Goal: Task Accomplishment & Management: Manage account settings

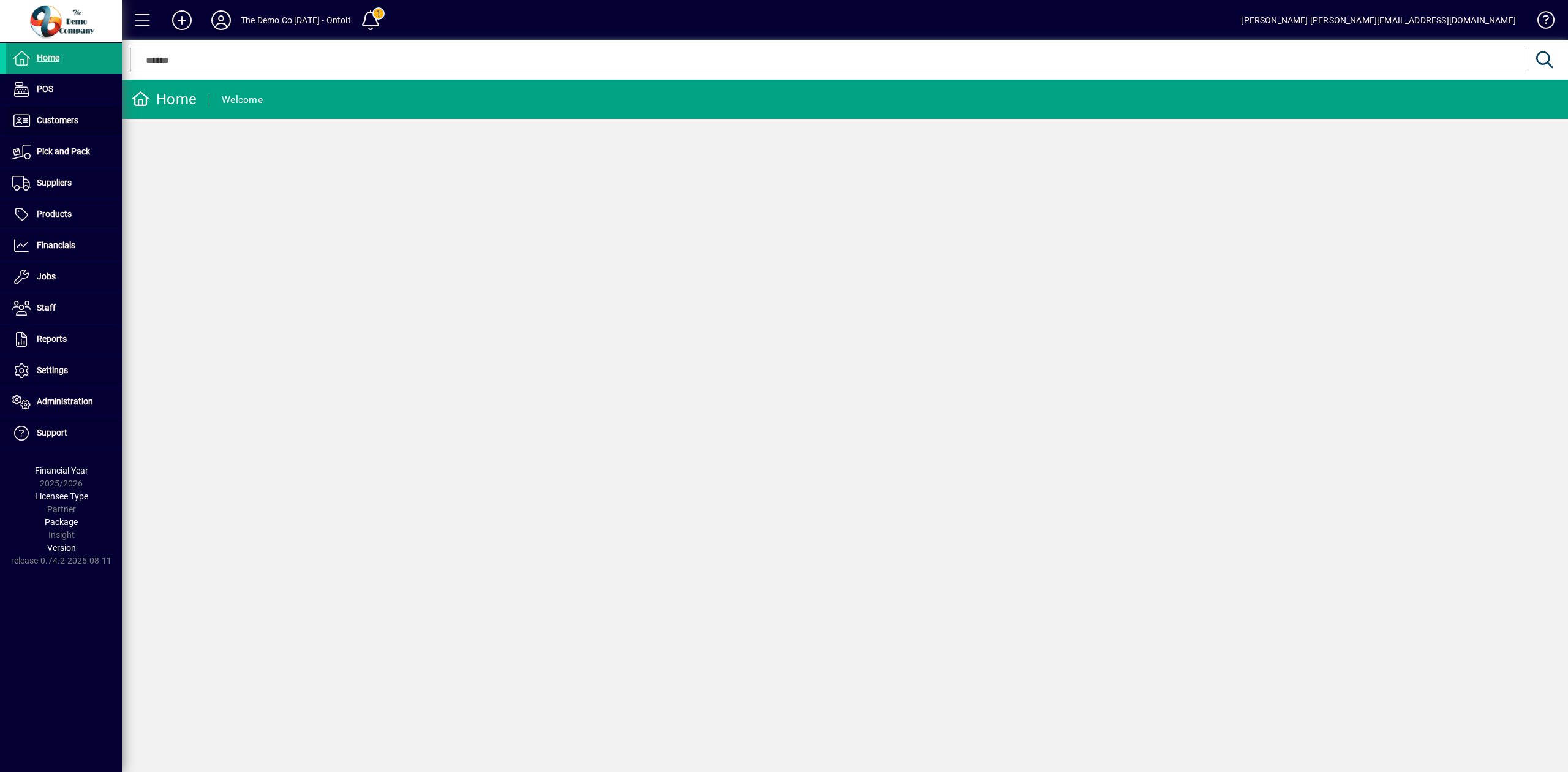
click at [64, 121] on span "Customers" at bounding box center [58, 120] width 42 height 10
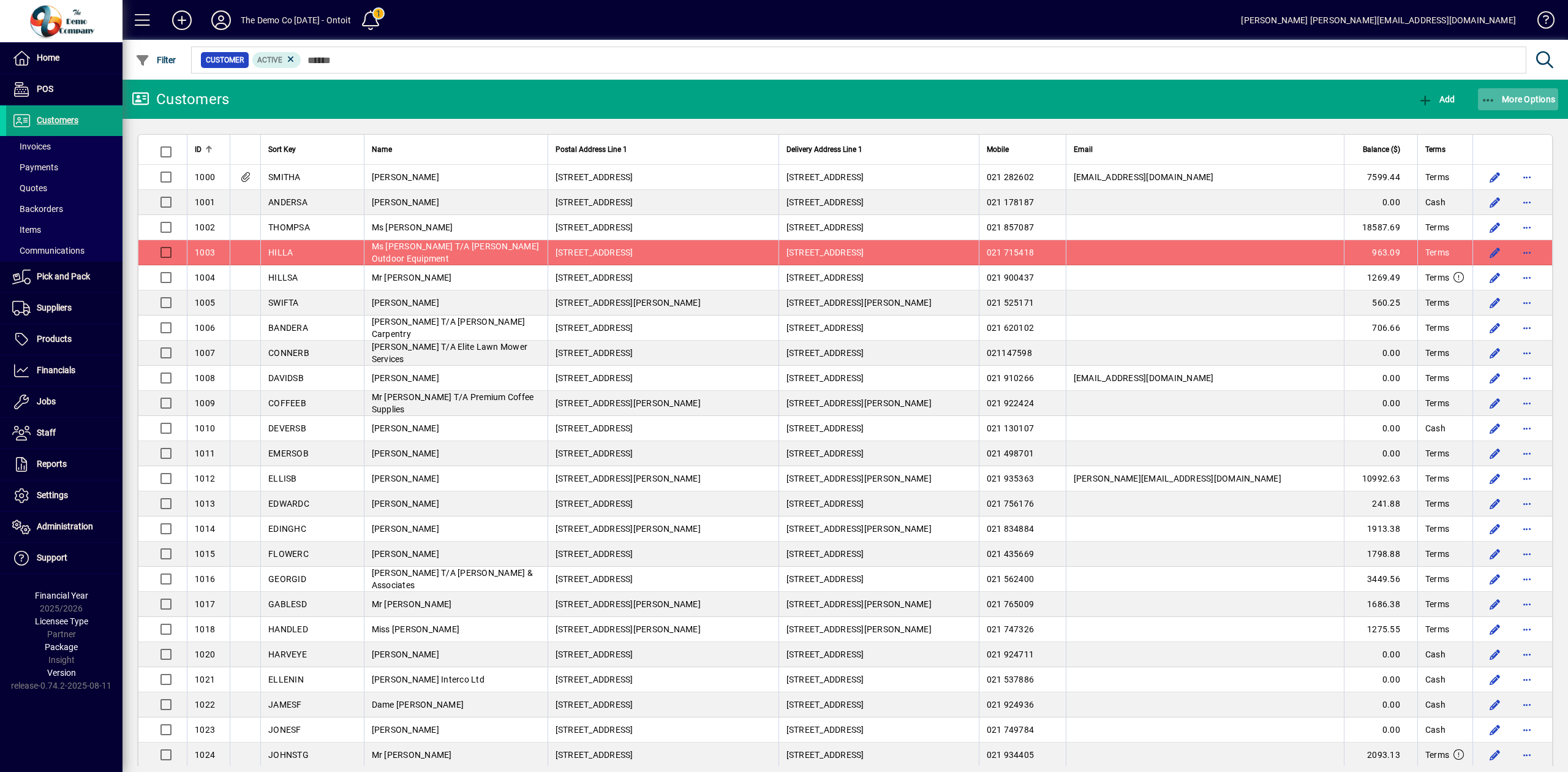
click at [1500, 95] on span "More Options" at bounding box center [1518, 100] width 75 height 10
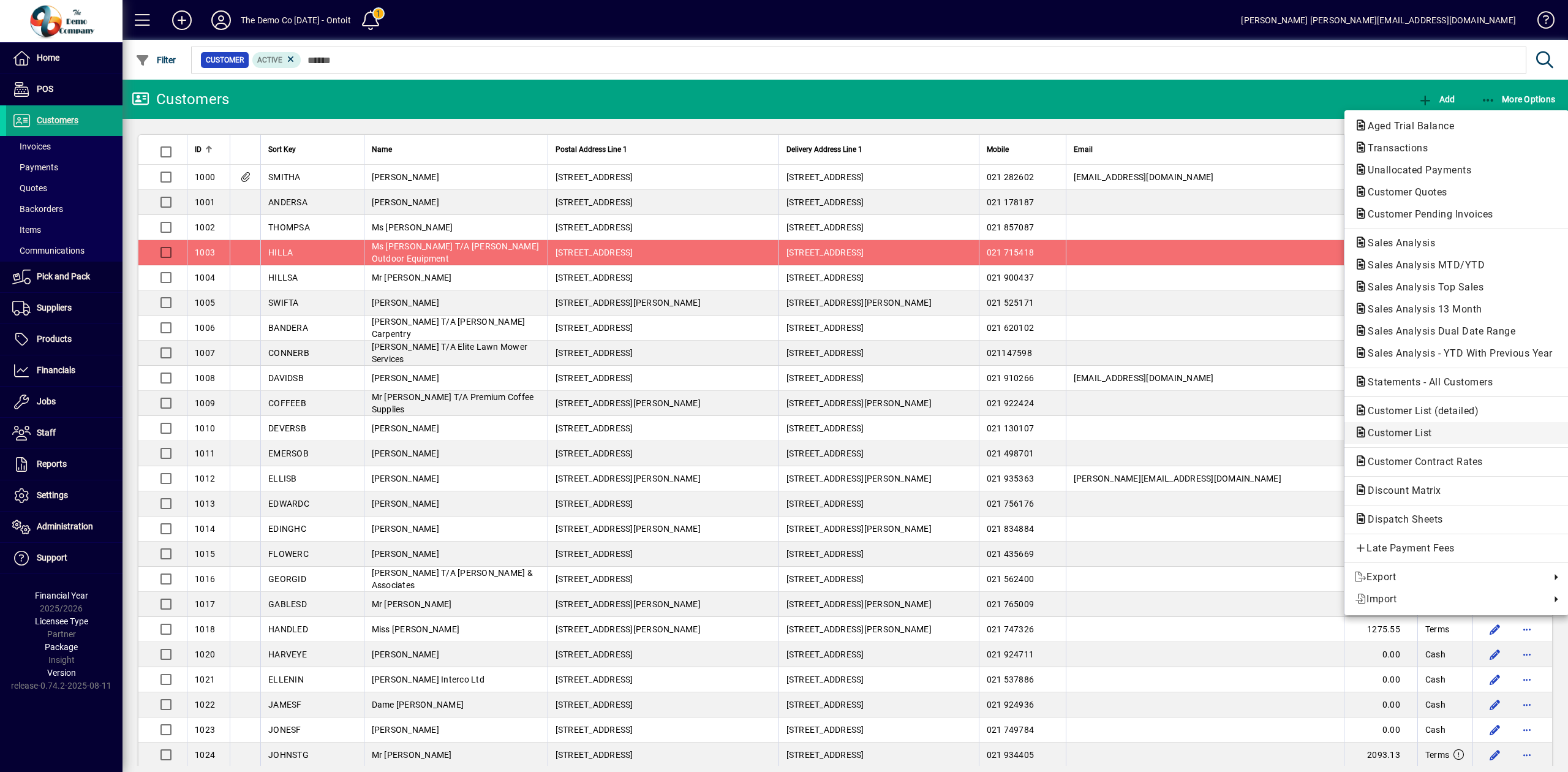
click at [1388, 439] on span "Customer List" at bounding box center [1456, 433] width 204 height 15
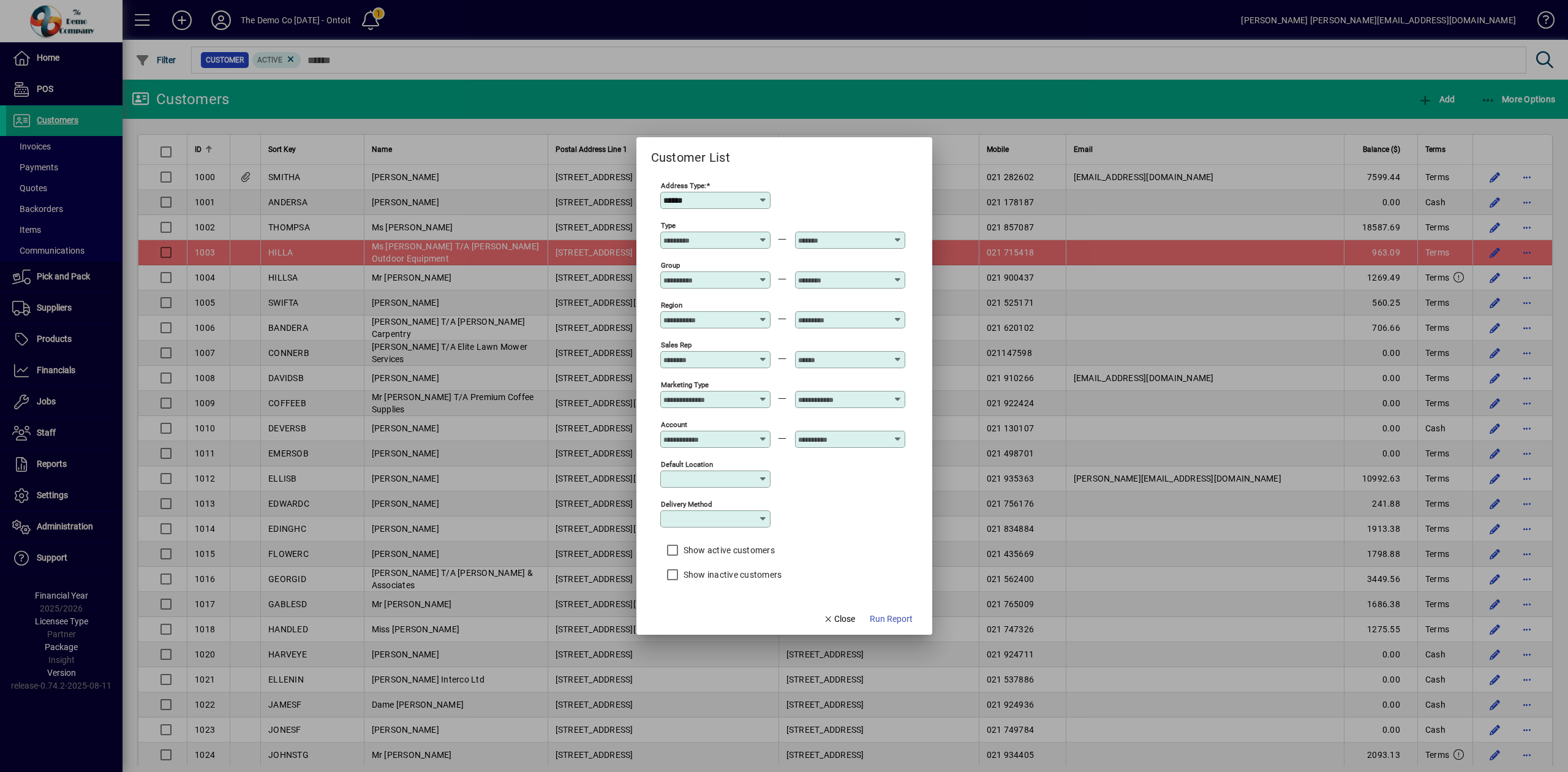
click at [761, 199] on icon at bounding box center [764, 201] width 10 height 10
click at [802, 204] on div "Address Type: ******" at bounding box center [783, 199] width 245 height 40
click at [851, 624] on span "Close" at bounding box center [839, 620] width 32 height 13
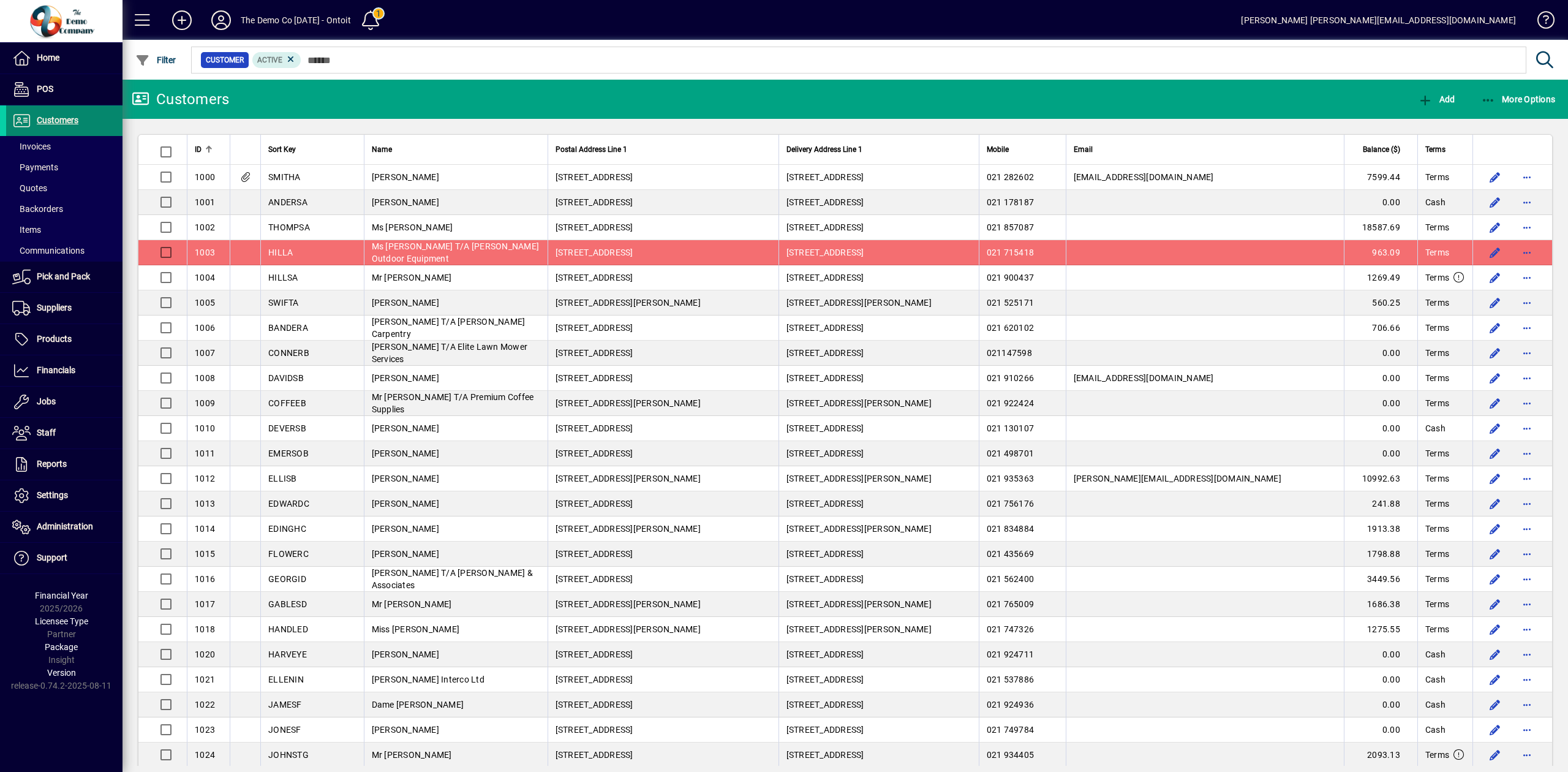
click at [72, 118] on span "Customers" at bounding box center [58, 120] width 42 height 10
click at [1550, 26] on span at bounding box center [1540, 22] width 29 height 29
drag, startPoint x: 64, startPoint y: 491, endPoint x: 72, endPoint y: 488, distance: 8.5
click at [64, 491] on span "Settings" at bounding box center [37, 496] width 62 height 15
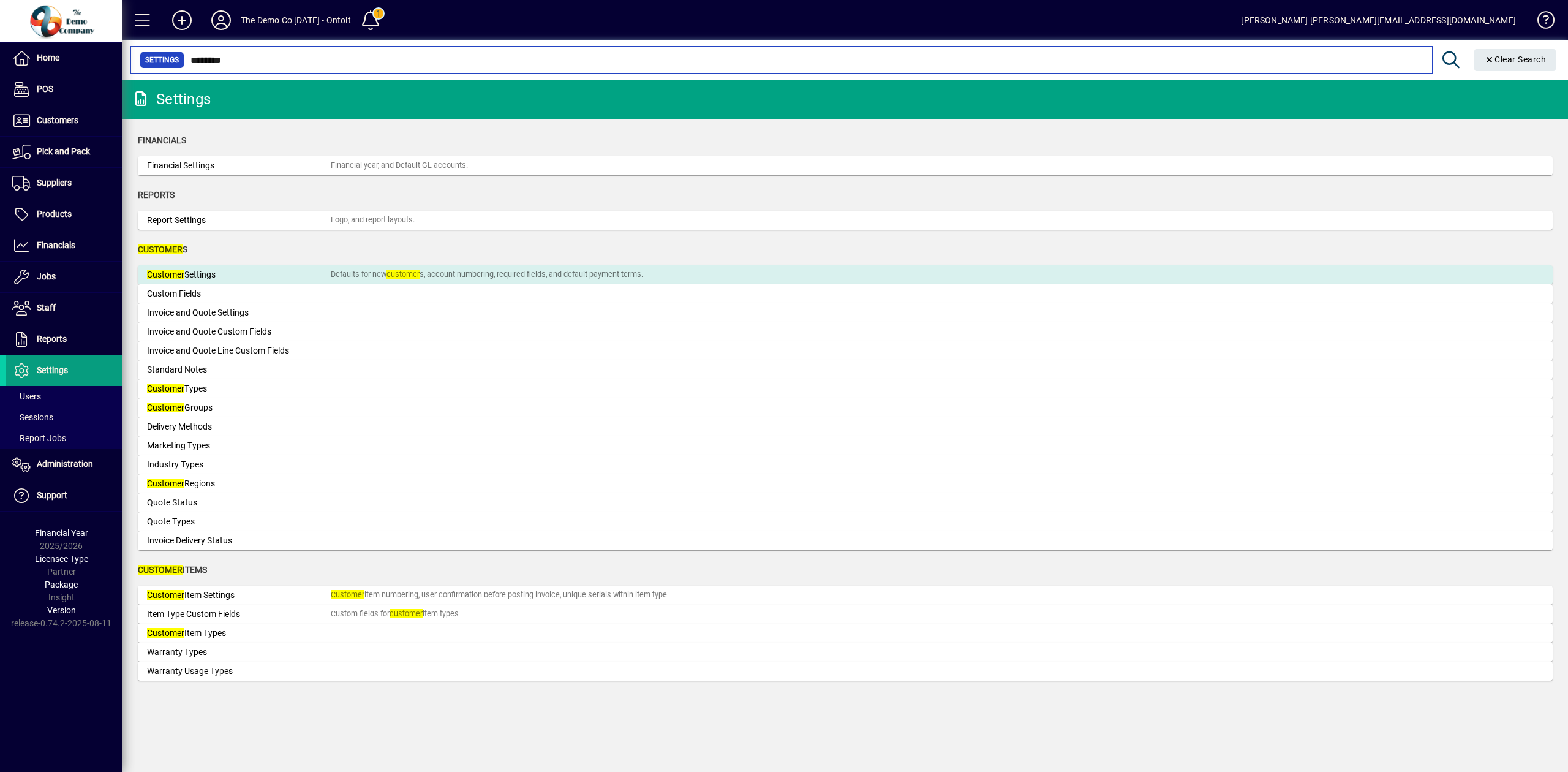
type input "********"
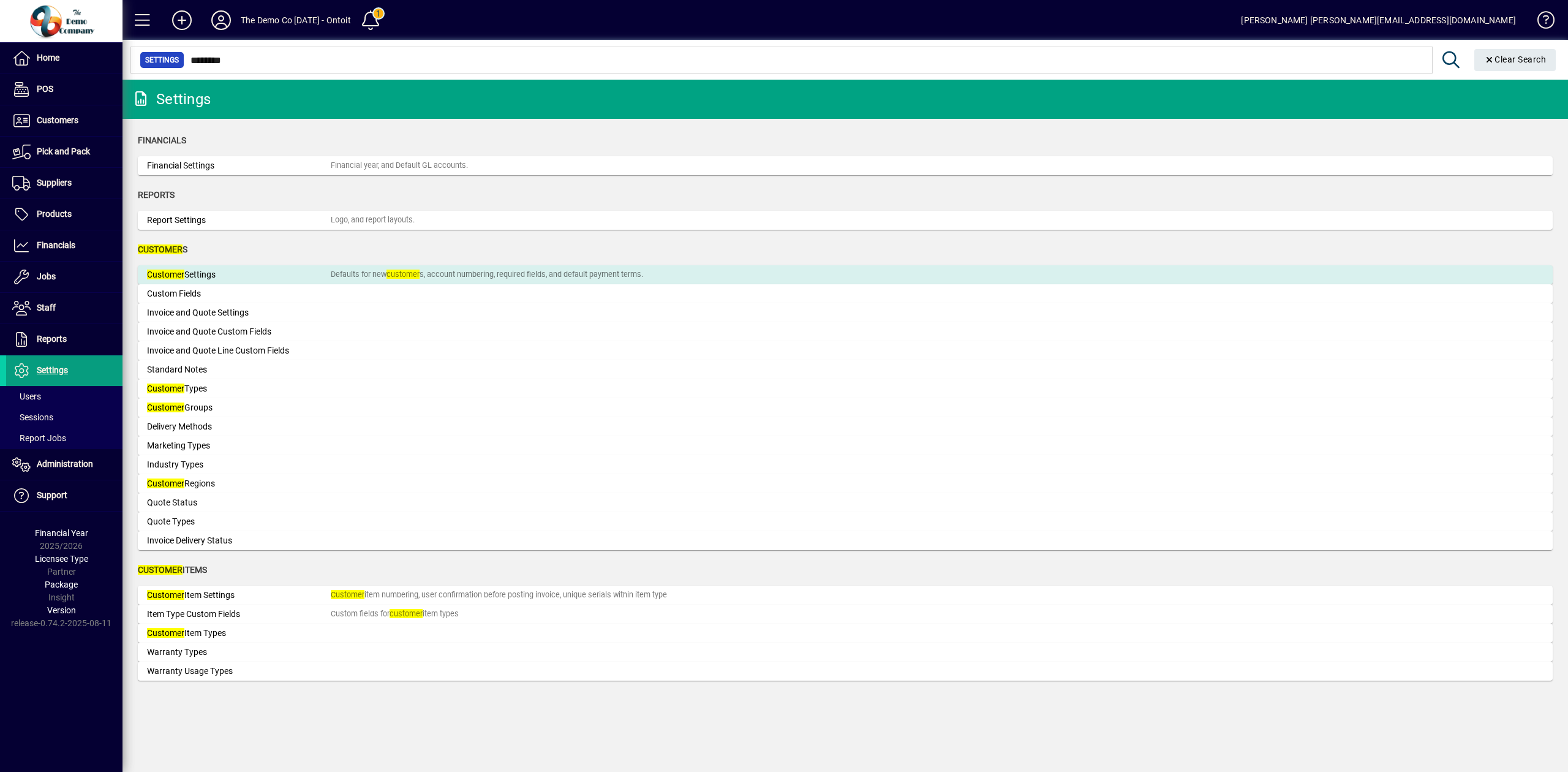
click at [453, 276] on div "Defaults for new customer s, account numbering, required fields, and default pa…" at bounding box center [487, 275] width 312 height 11
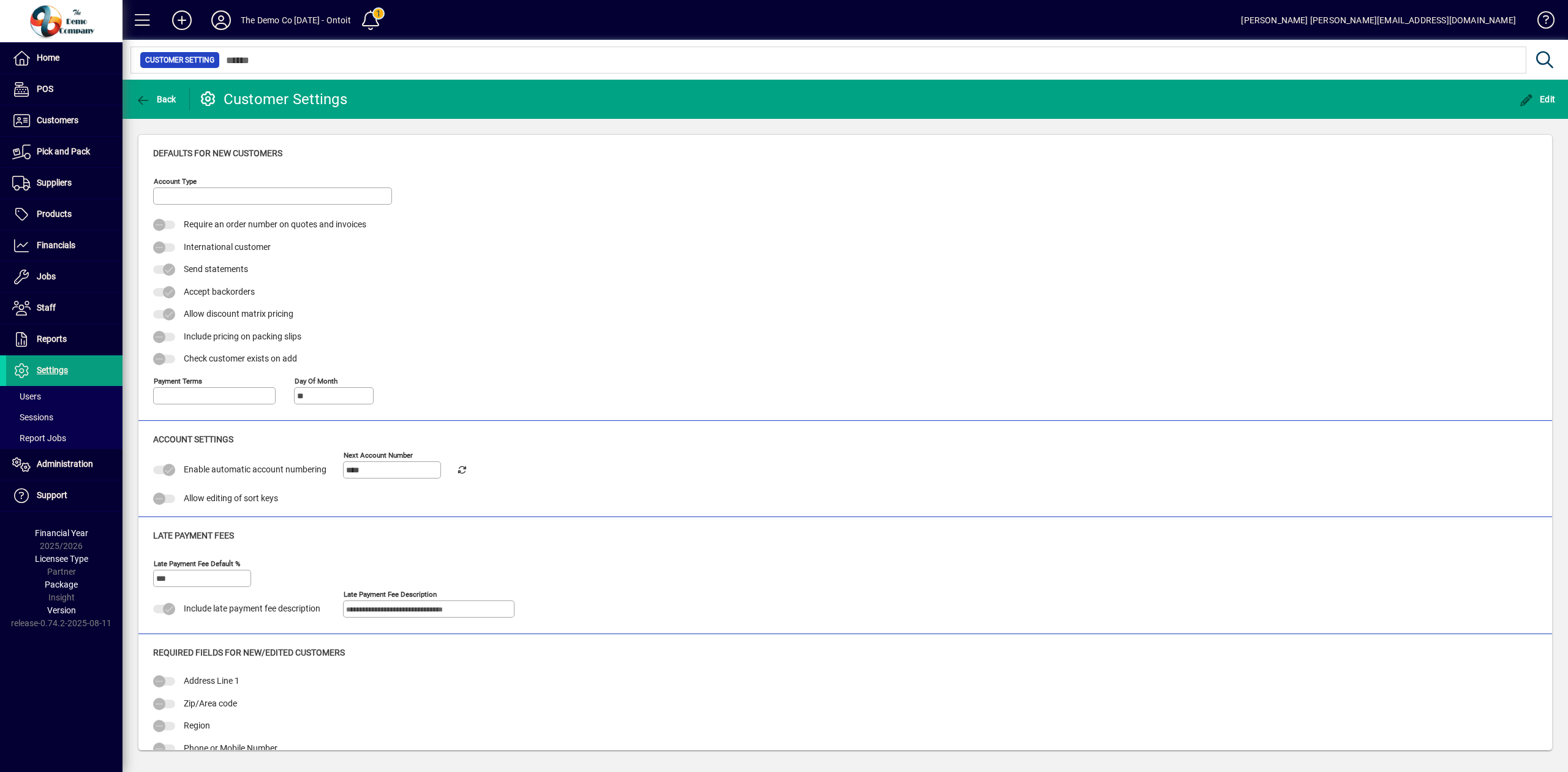
type input "**********"
click at [223, 20] on icon at bounding box center [221, 21] width 24 height 20
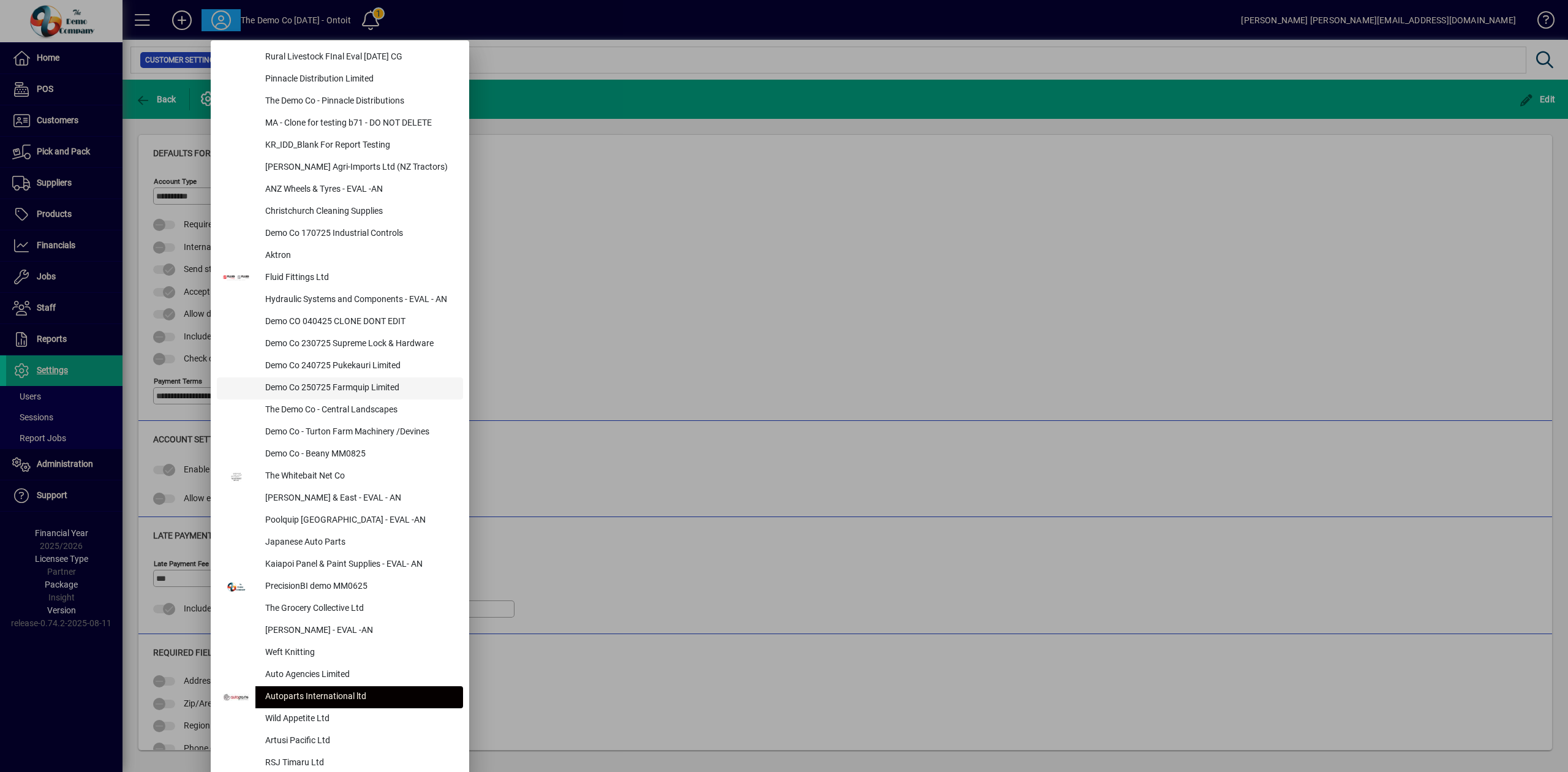
scroll to position [324, 0]
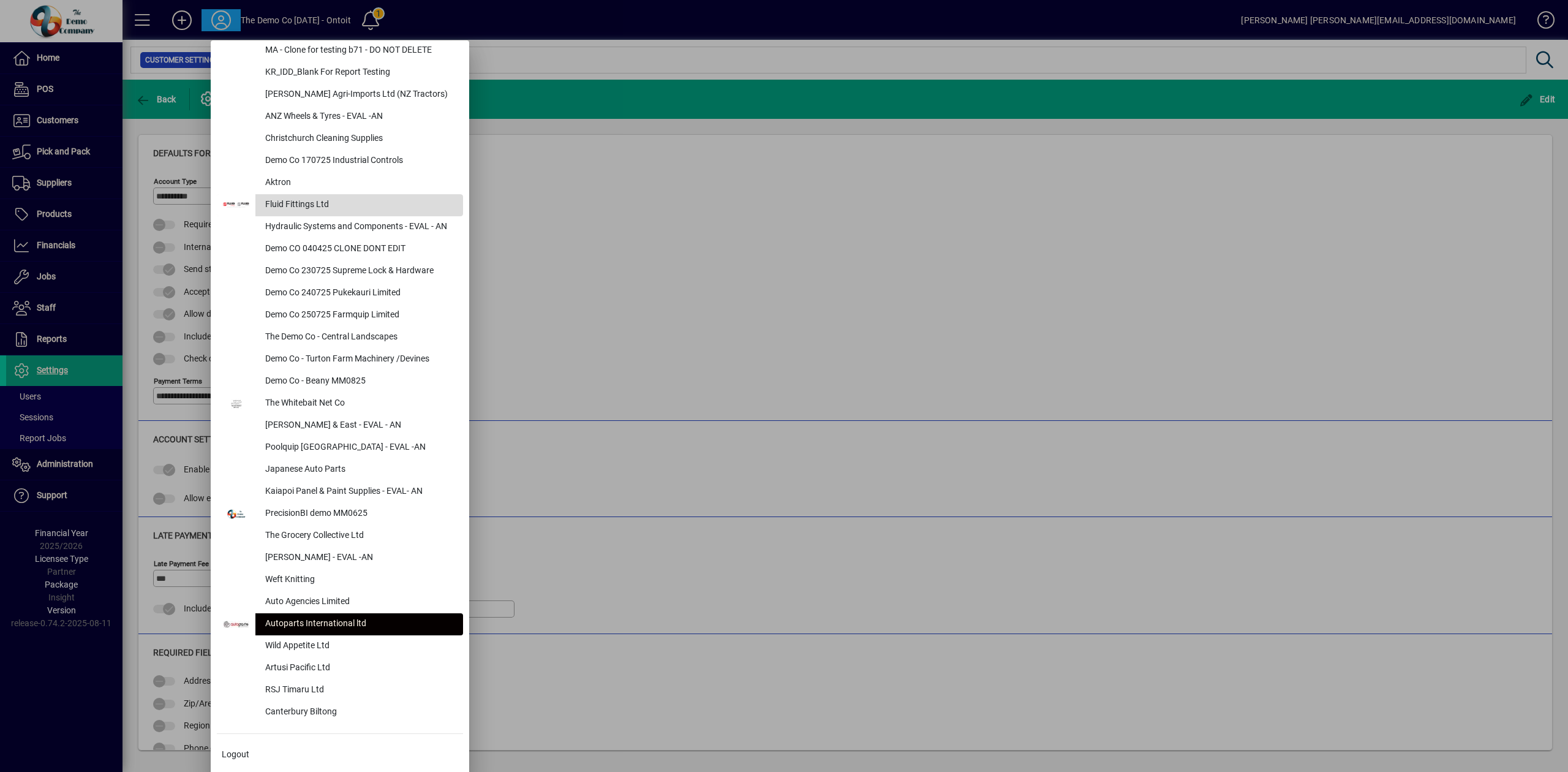
click at [307, 200] on div "Fluid Fittings Ltd" at bounding box center [359, 205] width 208 height 22
